Goal: Task Accomplishment & Management: Complete application form

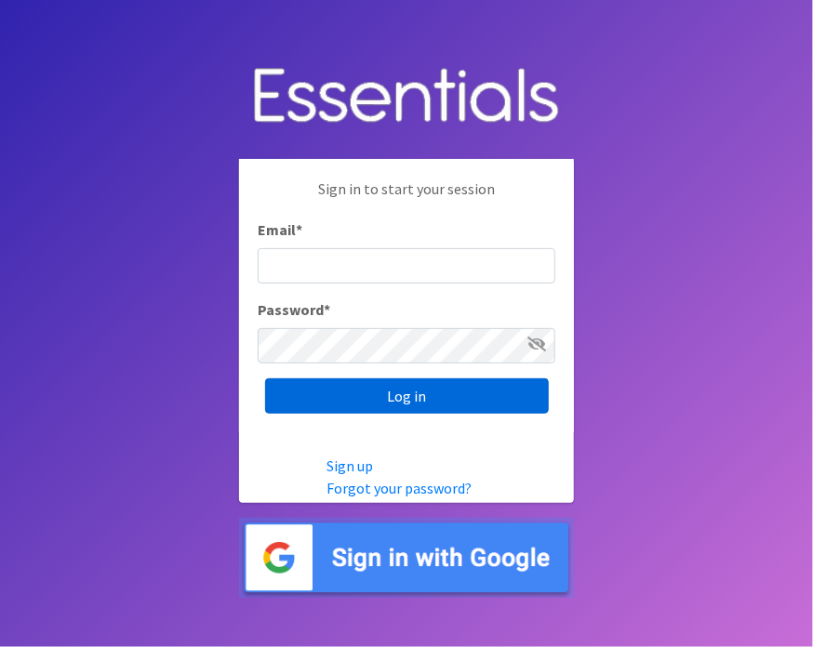
type input "[EMAIL_ADDRESS][DOMAIN_NAME]"
click at [403, 395] on input "Log in" at bounding box center [407, 396] width 284 height 35
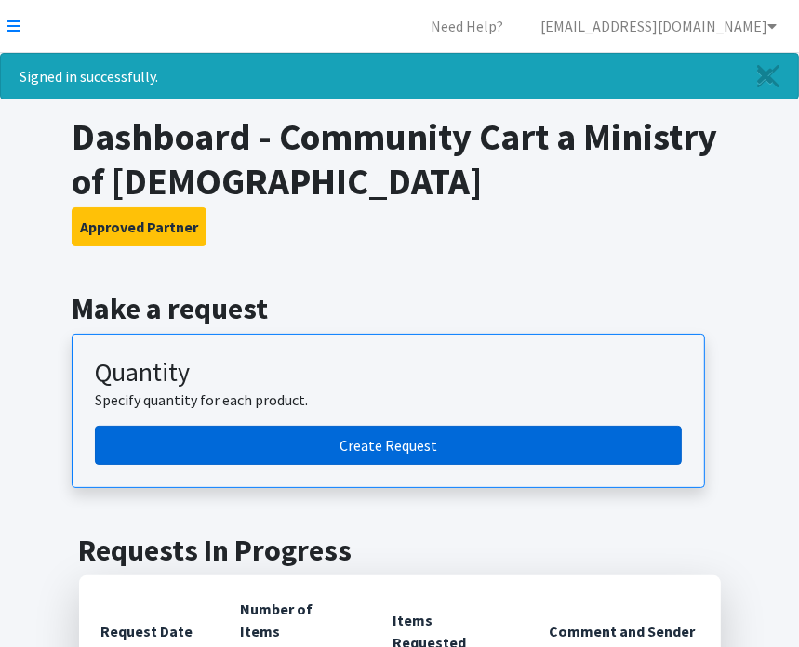
click at [422, 442] on link "Create Request" at bounding box center [388, 445] width 587 height 39
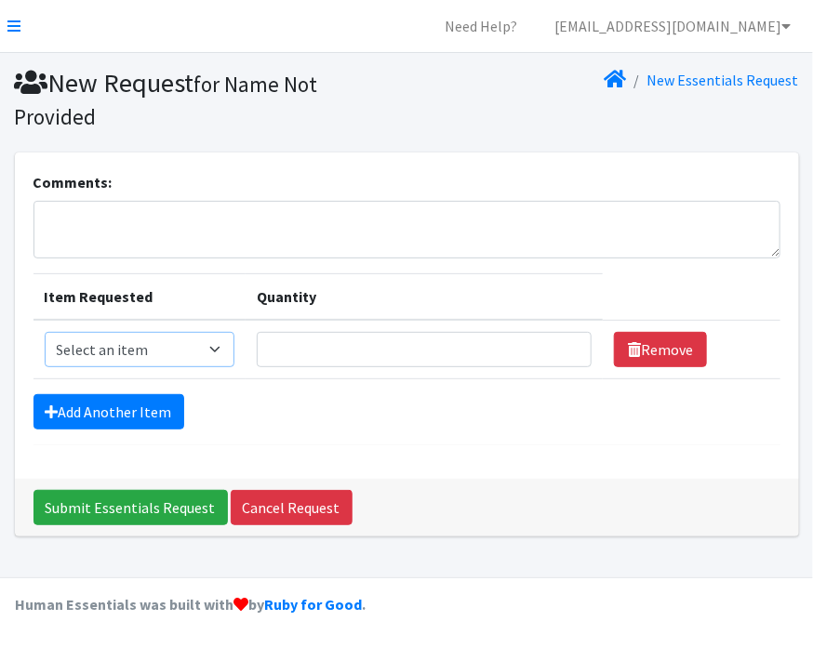
click at [211, 345] on select "Select an item Pad Kits Tampon Kit" at bounding box center [140, 349] width 190 height 35
select select "12263"
click at [45, 332] on select "Select an item Pad Kits Tampon Kit" at bounding box center [140, 349] width 190 height 35
click at [563, 345] on input "1" at bounding box center [425, 349] width 336 height 35
click at [567, 341] on input "2" at bounding box center [425, 349] width 336 height 35
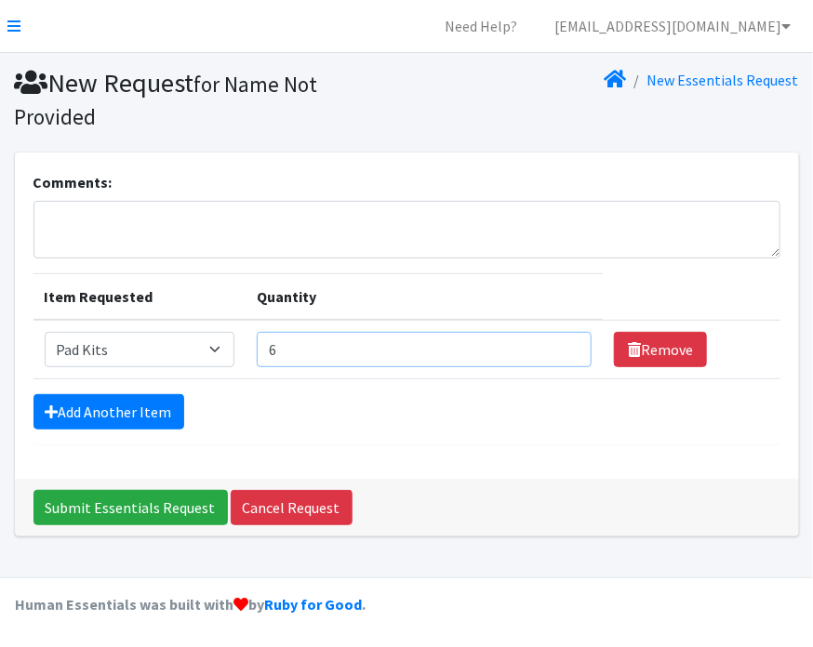
click at [567, 341] on input "6" at bounding box center [425, 349] width 336 height 35
click at [567, 341] on input "7" at bounding box center [425, 349] width 336 height 35
type input "8"
click at [567, 341] on input "8" at bounding box center [425, 349] width 336 height 35
click at [300, 349] on input "8" at bounding box center [425, 349] width 336 height 35
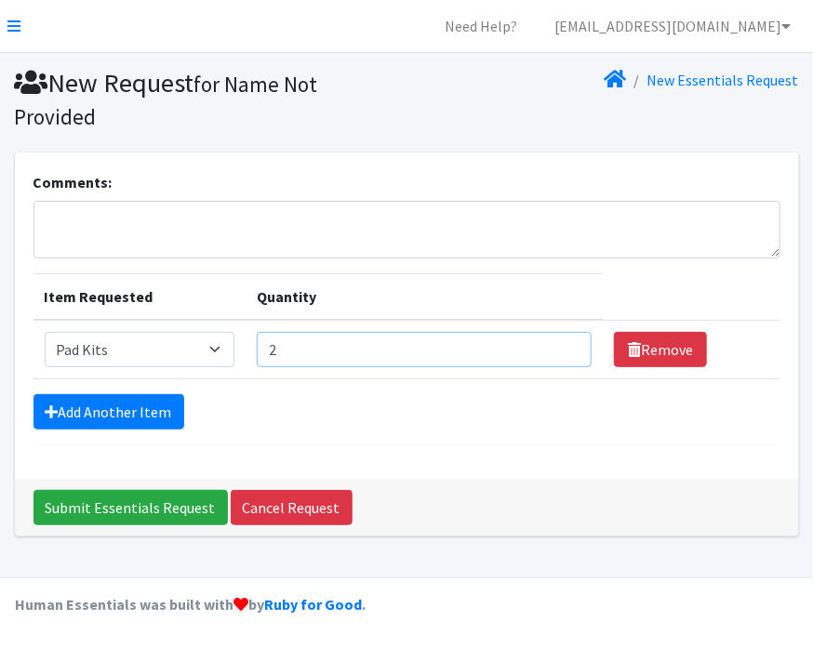
click at [563, 342] on input "2" at bounding box center [425, 349] width 336 height 35
click at [563, 342] on input "68" at bounding box center [425, 349] width 336 height 35
click at [563, 342] on input "69" at bounding box center [425, 349] width 336 height 35
click at [563, 342] on input "70" at bounding box center [425, 349] width 336 height 35
click at [563, 342] on input "76" at bounding box center [425, 349] width 336 height 35
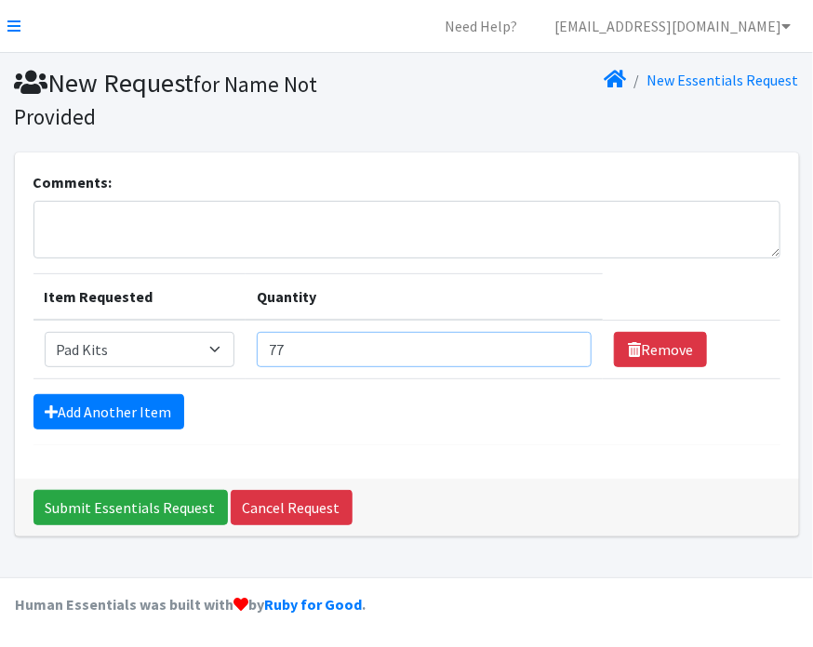
click at [563, 342] on input "77" at bounding box center [425, 349] width 336 height 35
click at [563, 342] on input "78" at bounding box center [425, 349] width 336 height 35
click at [563, 342] on input "79" at bounding box center [425, 349] width 336 height 35
type input "80"
click at [563, 342] on input "80" at bounding box center [425, 349] width 336 height 35
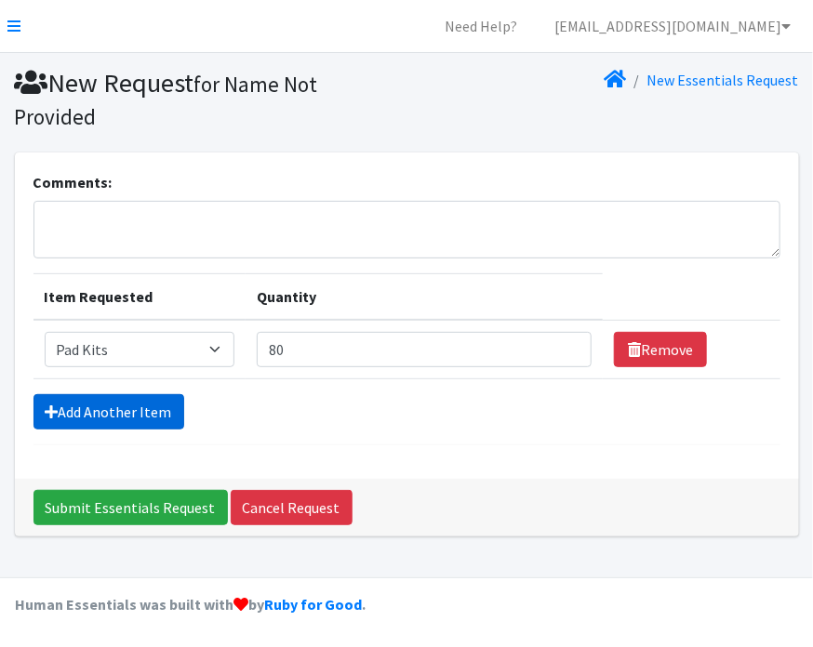
click at [140, 411] on link "Add Another Item" at bounding box center [108, 411] width 151 height 35
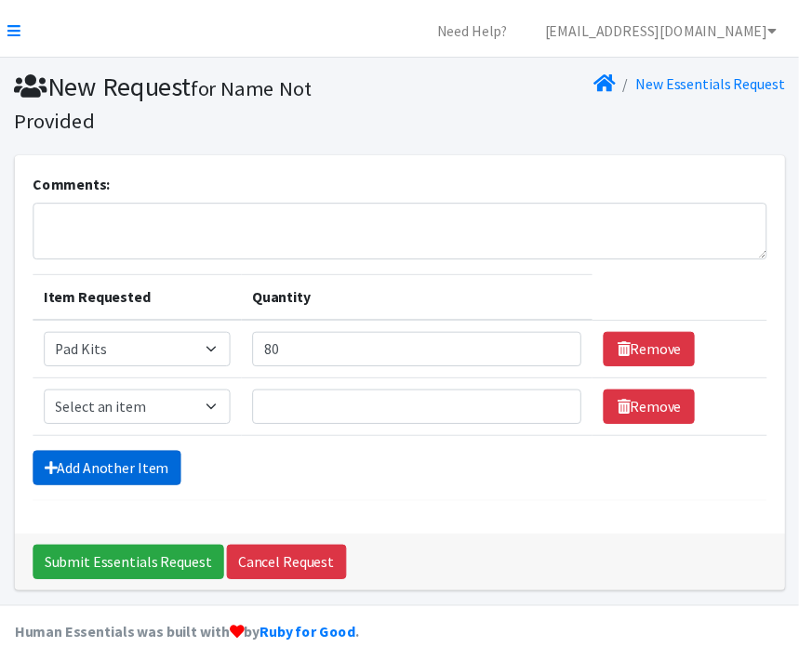
scroll to position [30, 0]
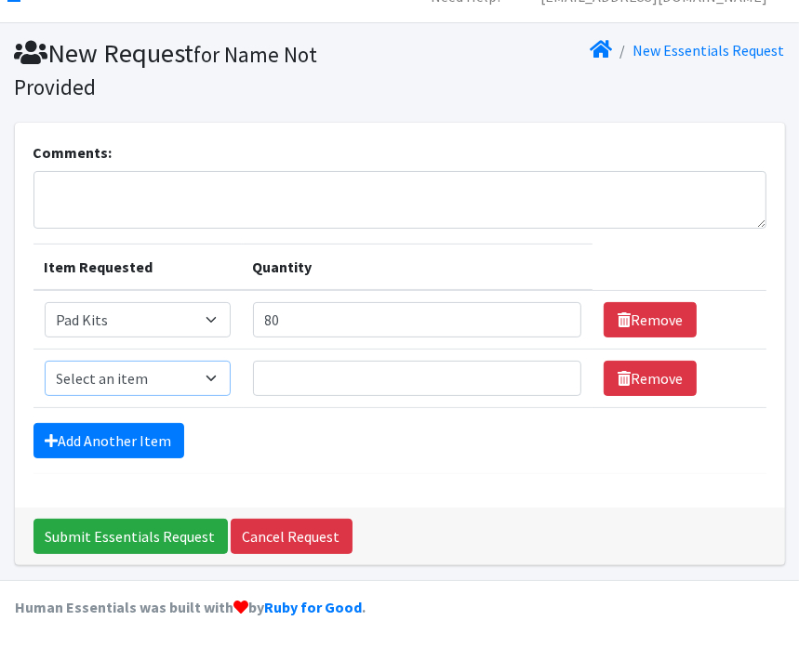
click at [108, 376] on select "Select an item Pad Kits Tampon Kit" at bounding box center [138, 378] width 186 height 35
select select "12262"
click at [45, 361] on select "Select an item Pad Kits Tampon Kit" at bounding box center [138, 378] width 186 height 35
click at [551, 371] on input "58" at bounding box center [417, 378] width 328 height 35
click at [551, 371] on input "59" at bounding box center [417, 378] width 328 height 35
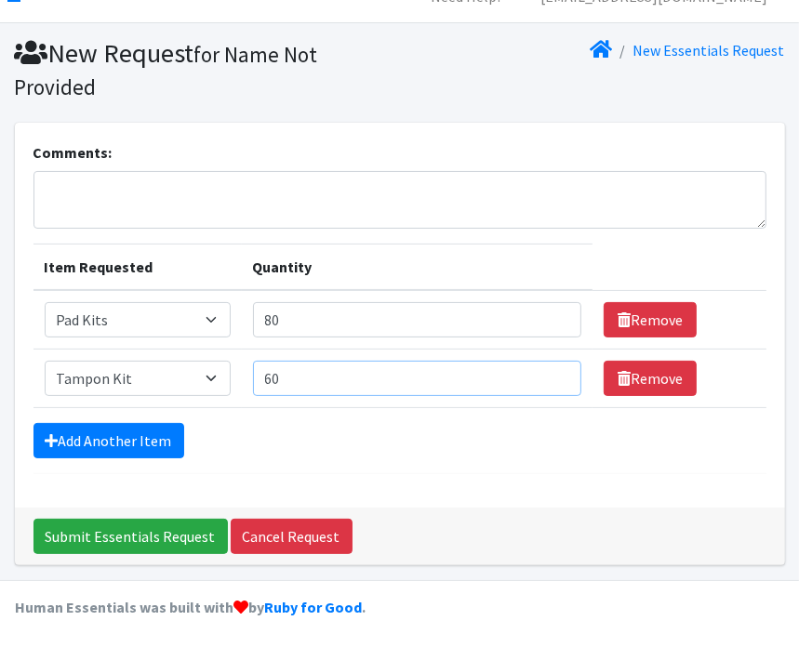
click at [551, 371] on input "60" at bounding box center [417, 378] width 328 height 35
click at [551, 371] on input "61" at bounding box center [417, 378] width 328 height 35
click at [551, 371] on input "77" at bounding box center [417, 378] width 328 height 35
click at [551, 371] on input "78" at bounding box center [417, 378] width 328 height 35
click at [551, 371] on input "79" at bounding box center [417, 378] width 328 height 35
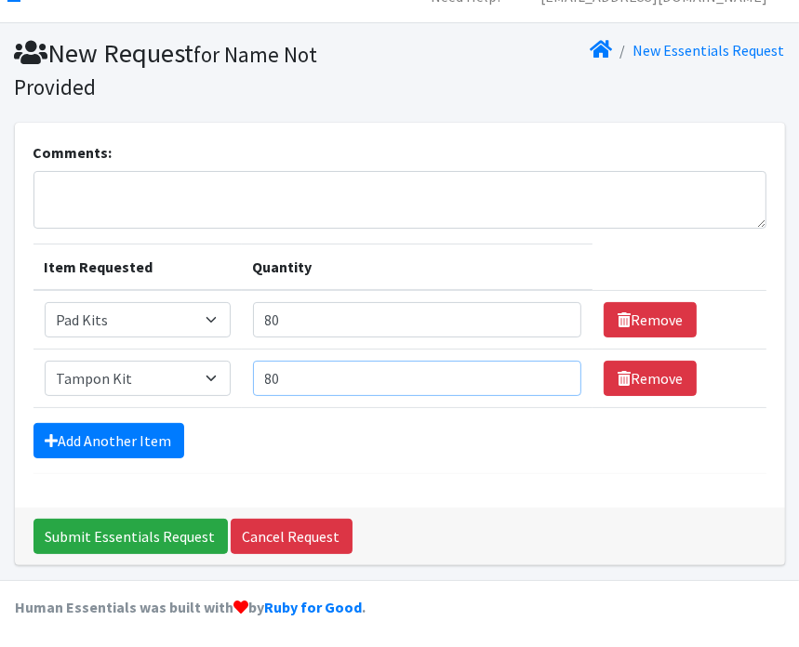
type input "80"
click at [551, 371] on input "80" at bounding box center [417, 378] width 328 height 35
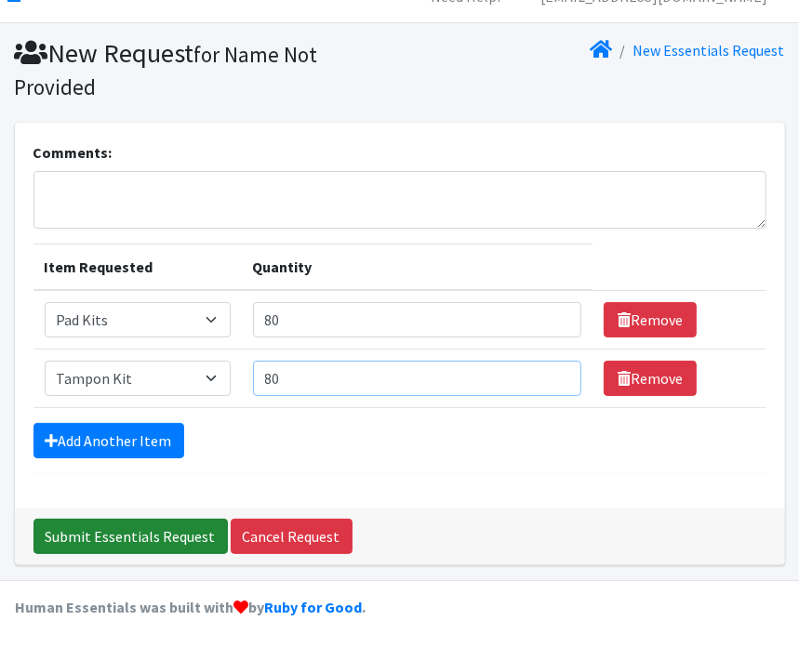
scroll to position [0, 0]
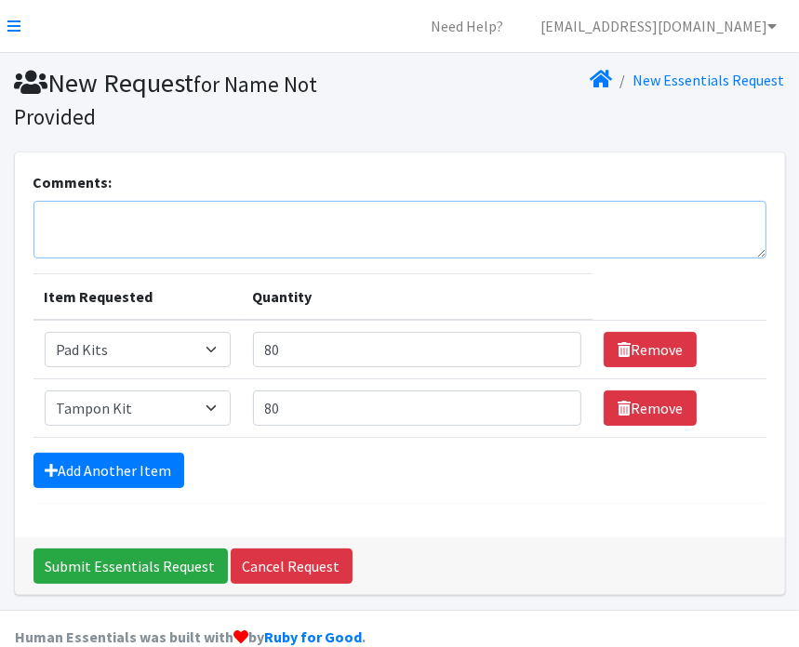
click at [72, 228] on textarea "Comments:" at bounding box center [399, 230] width 733 height 58
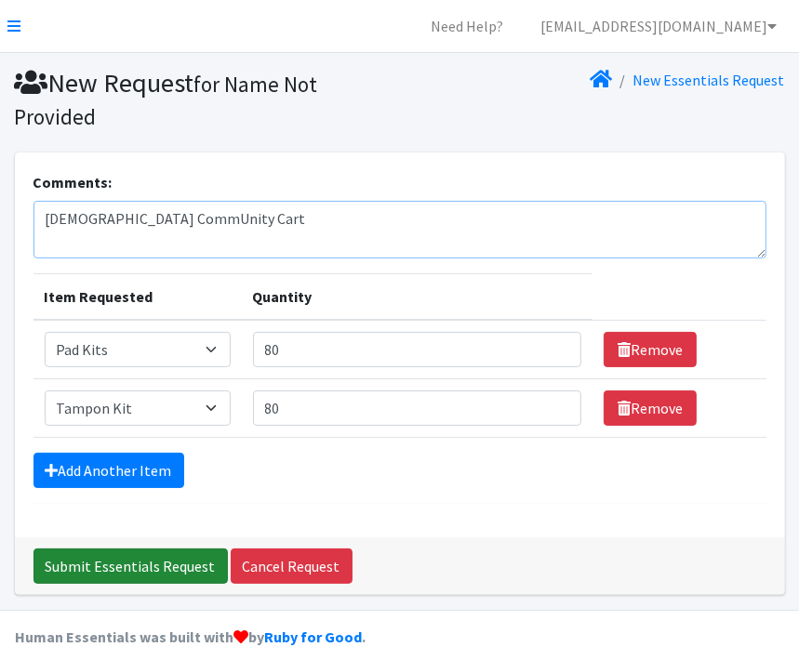
type textarea "[DEMOGRAPHIC_DATA] CommUnity Cart"
click at [146, 561] on input "Submit Essentials Request" at bounding box center [130, 566] width 194 height 35
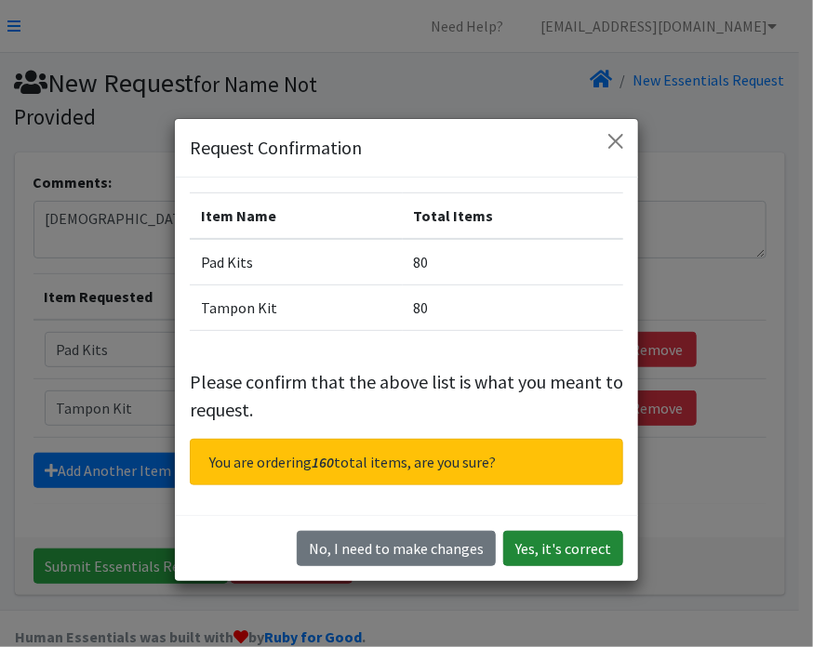
click at [562, 547] on button "Yes, it's correct" at bounding box center [563, 548] width 120 height 35
